Goal: Register for event/course

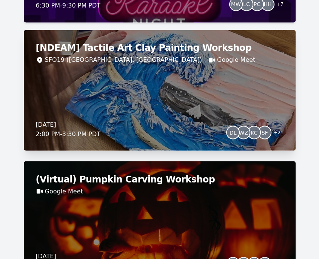
scroll to position [2341, 0]
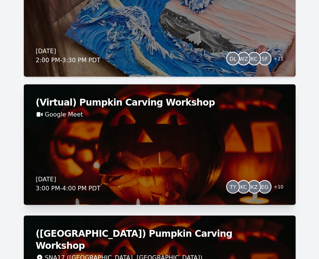
click at [144, 120] on div "(Virtual) Pumpkin Carving Workshop Google Meet Thursday, October 23, 2025 3:00 …" at bounding box center [160, 144] width 272 height 121
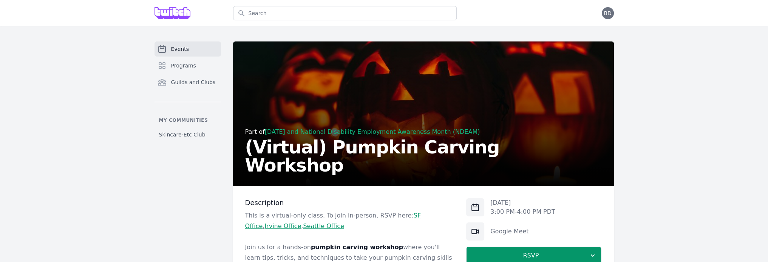
click at [68, 76] on div "Events Programs Guilds and Clubs My communities Skincare-Etc Club Part of Hallo…" at bounding box center [384, 264] width 768 height 476
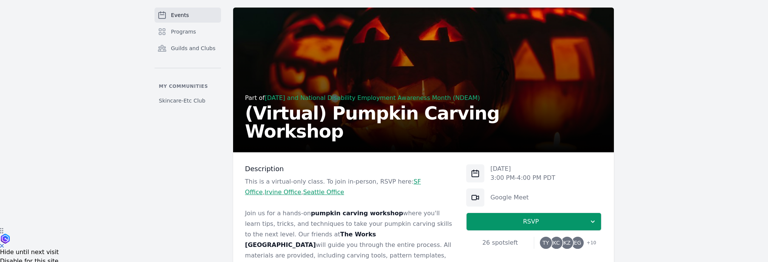
scroll to position [113, 0]
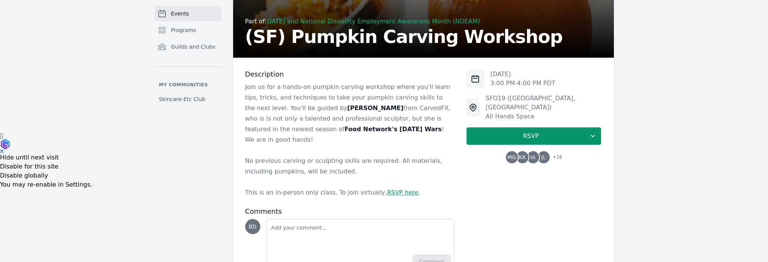
scroll to position [117, 0]
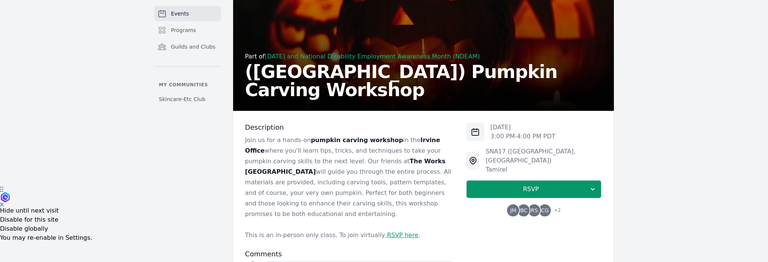
scroll to position [113, 0]
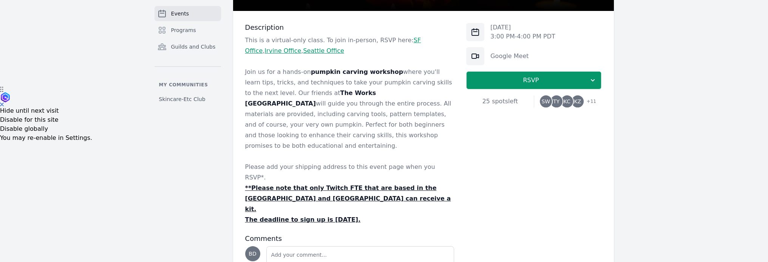
scroll to position [189, 0]
